Goal: Navigation & Orientation: Go to known website

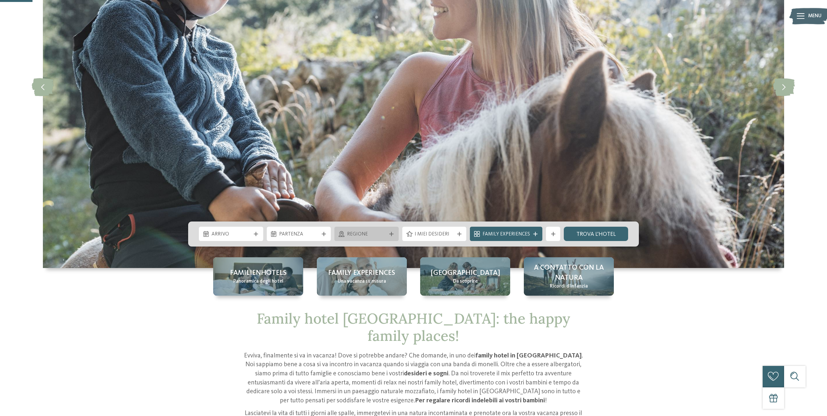
scroll to position [130, 0]
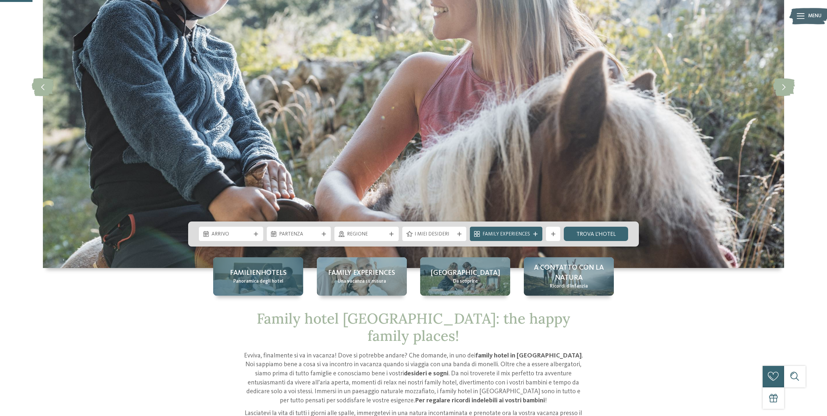
click at [269, 275] on span "Familienhotels" at bounding box center [258, 273] width 57 height 10
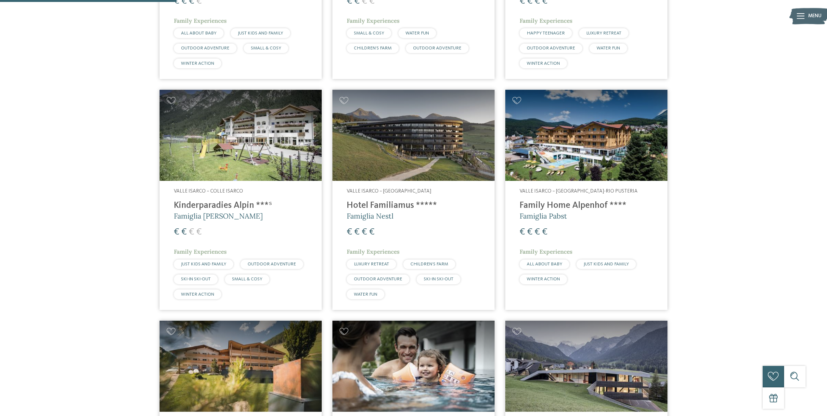
scroll to position [520, 0]
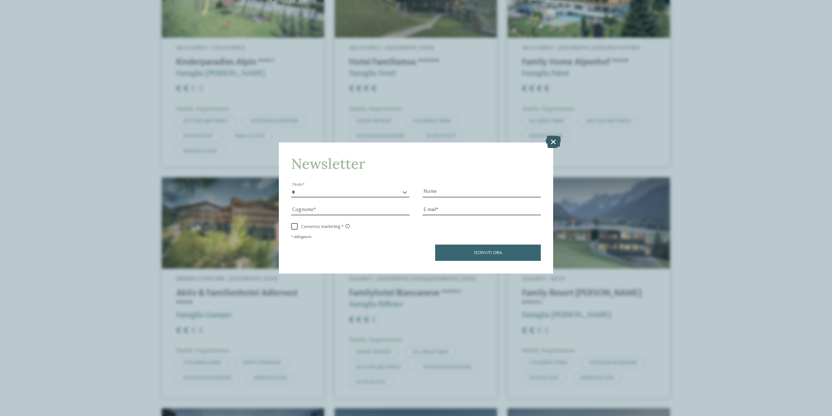
click at [550, 139] on icon at bounding box center [553, 142] width 15 height 12
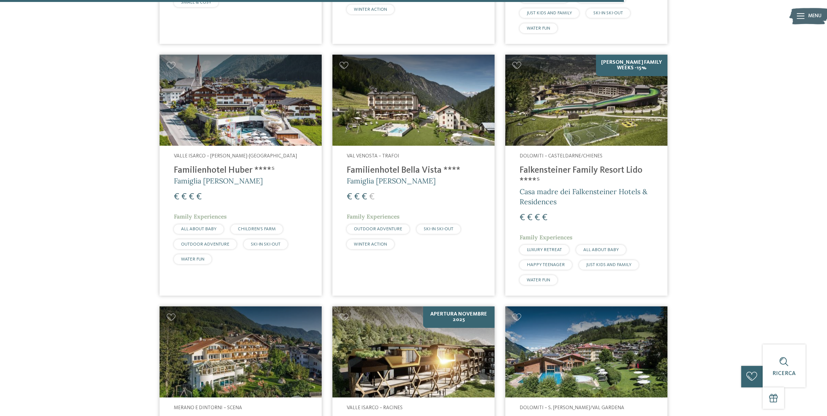
scroll to position [1691, 0]
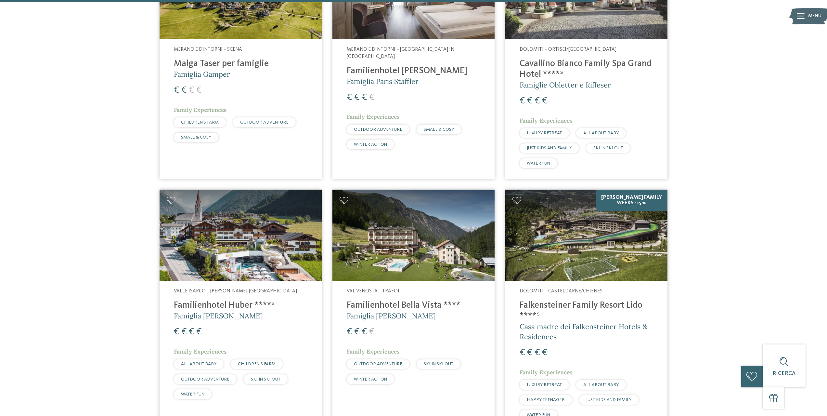
click at [226, 204] on img at bounding box center [241, 235] width 162 height 91
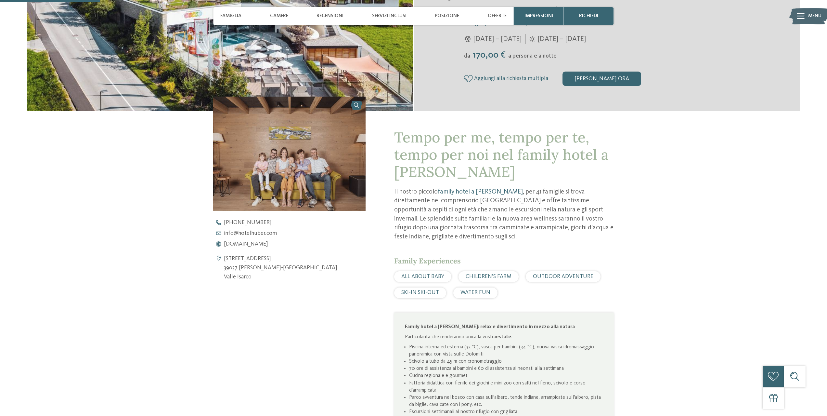
scroll to position [293, 0]
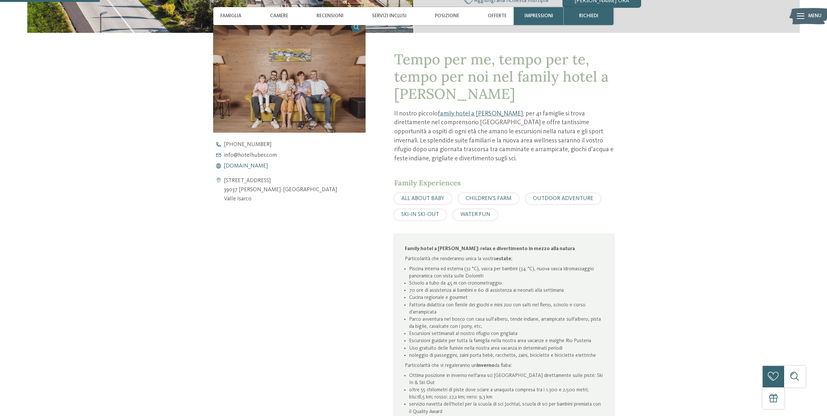
click at [260, 167] on span "[DOMAIN_NAME]" at bounding box center [246, 166] width 44 height 6
